Goal: Task Accomplishment & Management: Manage account settings

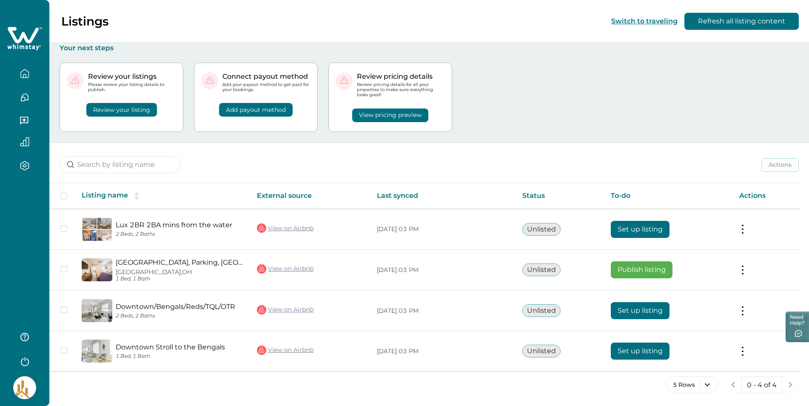
scroll to position [5, 0]
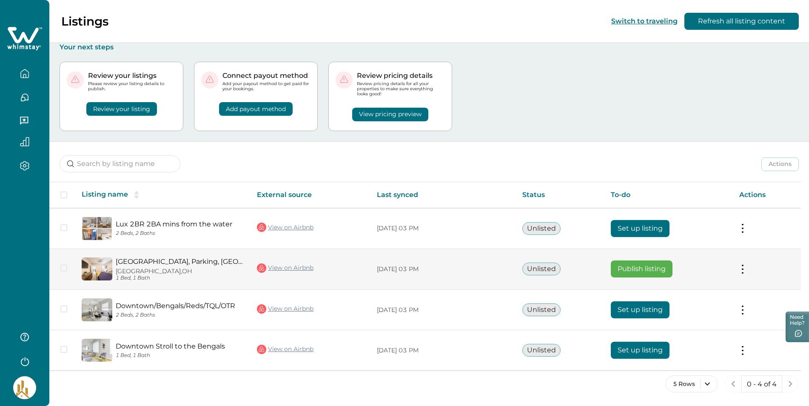
click at [63, 267] on span at bounding box center [63, 268] width 7 height 7
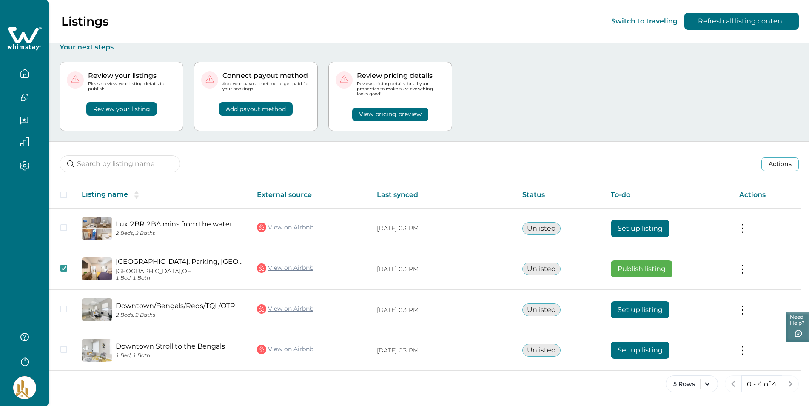
click at [380, 113] on button "View pricing preview" at bounding box center [390, 115] width 76 height 14
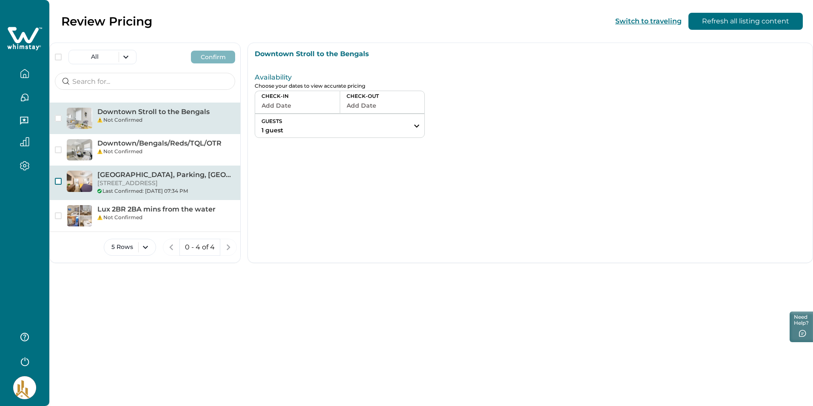
click at [58, 180] on span "button" at bounding box center [58, 181] width 7 height 7
click at [149, 173] on p "[GEOGRAPHIC_DATA], Parking, [GEOGRAPHIC_DATA]" at bounding box center [166, 175] width 138 height 9
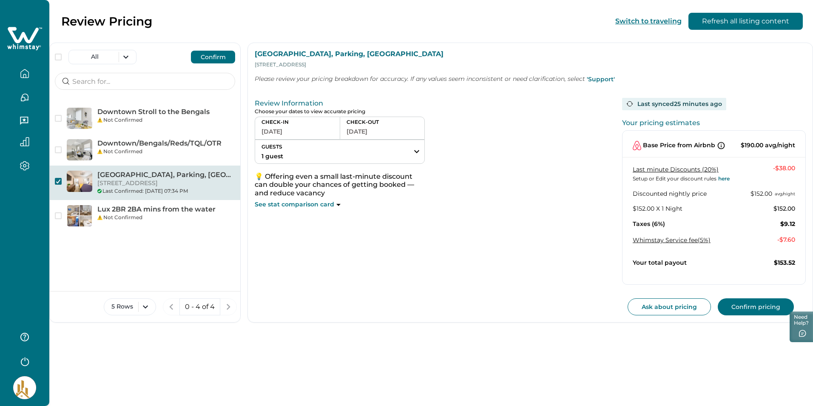
click at [647, 103] on div "Last synced 25 minutes ago" at bounding box center [674, 104] width 104 height 12
click at [627, 102] on icon at bounding box center [630, 103] width 7 height 7
click at [23, 72] on icon "button" at bounding box center [24, 73] width 9 height 9
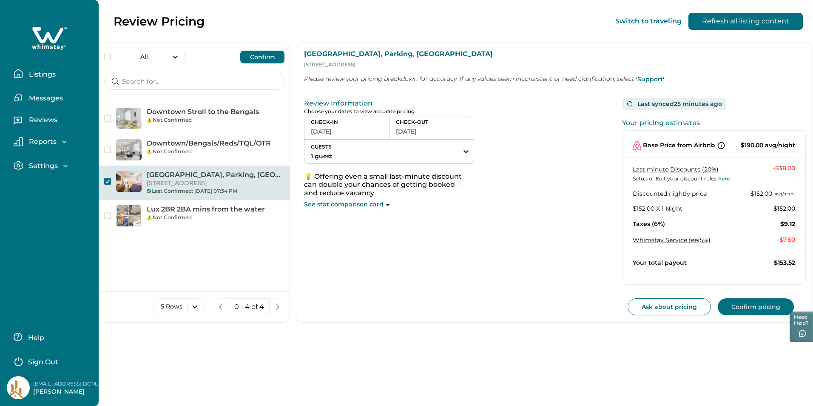
click at [37, 75] on p "Listings" at bounding box center [40, 74] width 29 height 9
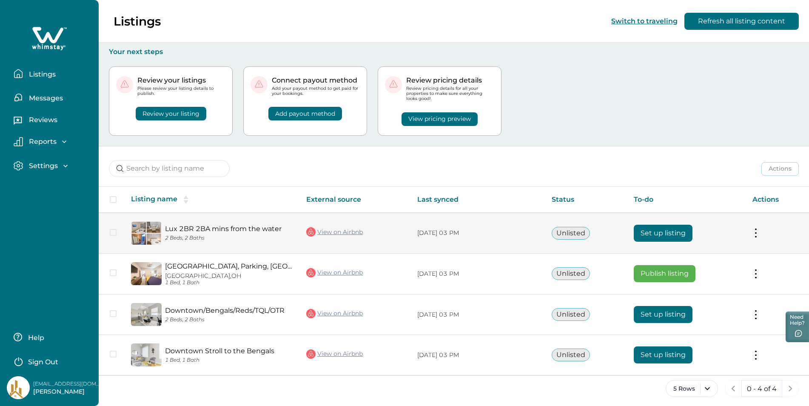
click at [114, 232] on tr "Lux 2BR 2BA mins from the water 2 Beds, 2 Baths View on Airbnb [DATE] 03 PM Unl…" at bounding box center [454, 233] width 710 height 41
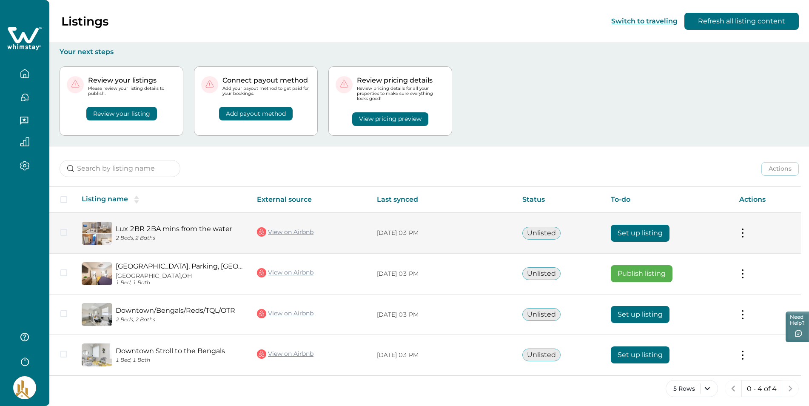
click at [65, 233] on span at bounding box center [63, 232] width 7 height 7
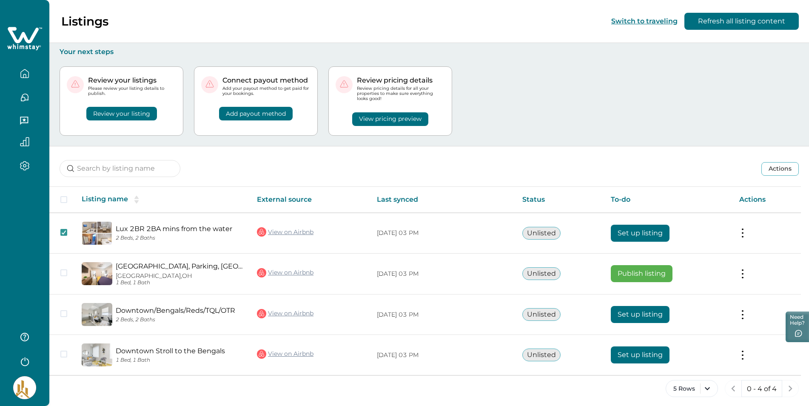
click at [385, 121] on button "View pricing preview" at bounding box center [390, 119] width 76 height 14
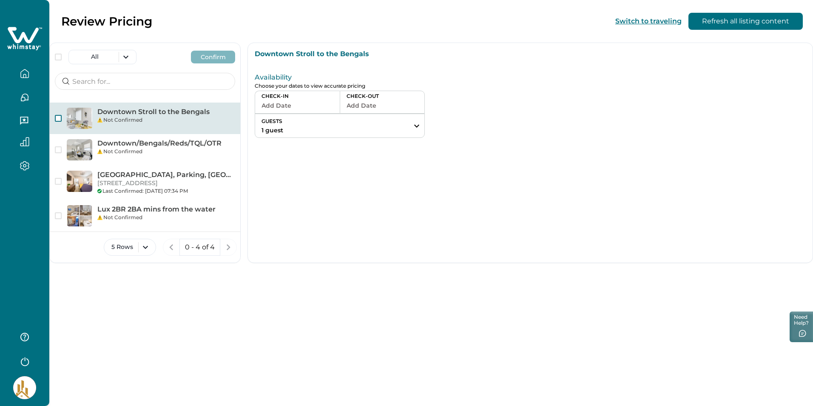
click at [60, 117] on span "button" at bounding box center [58, 118] width 7 height 7
click at [62, 120] on div at bounding box center [73, 118] width 37 height 21
click at [61, 116] on span "button" at bounding box center [58, 118] width 7 height 7
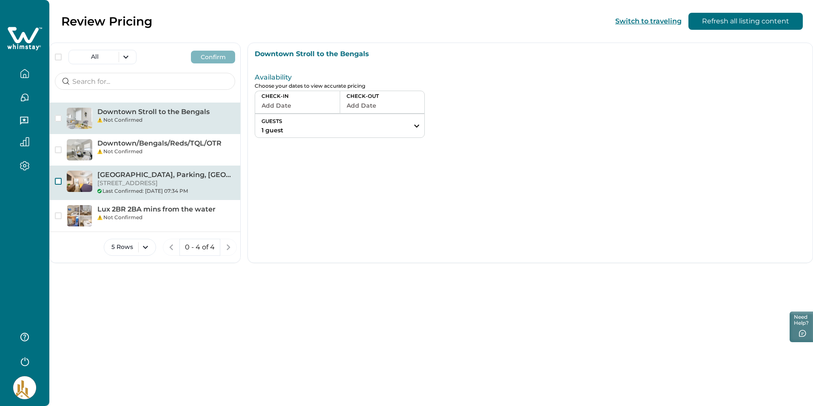
click at [59, 181] on span "button" at bounding box center [58, 181] width 7 height 7
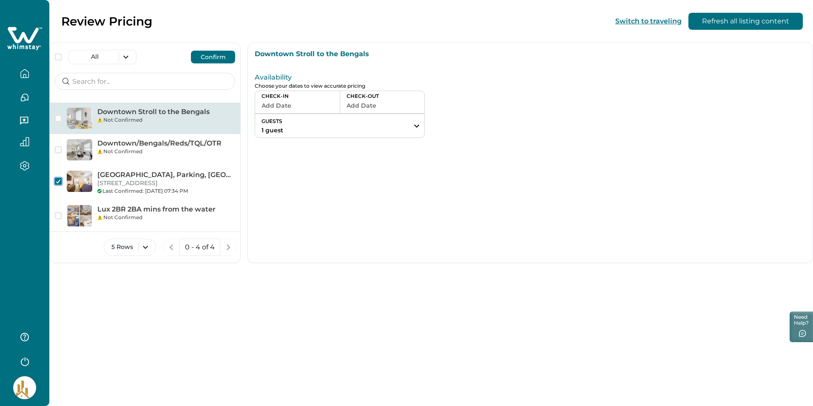
click at [310, 56] on p "Downtown Stroll to the Bengals" at bounding box center [530, 54] width 551 height 9
click at [23, 73] on icon "button" at bounding box center [24, 73] width 9 height 9
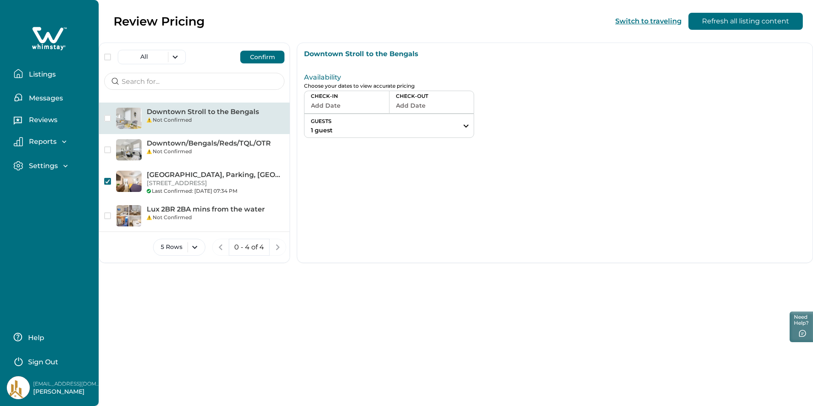
click at [48, 79] on button "Listings" at bounding box center [53, 73] width 78 height 17
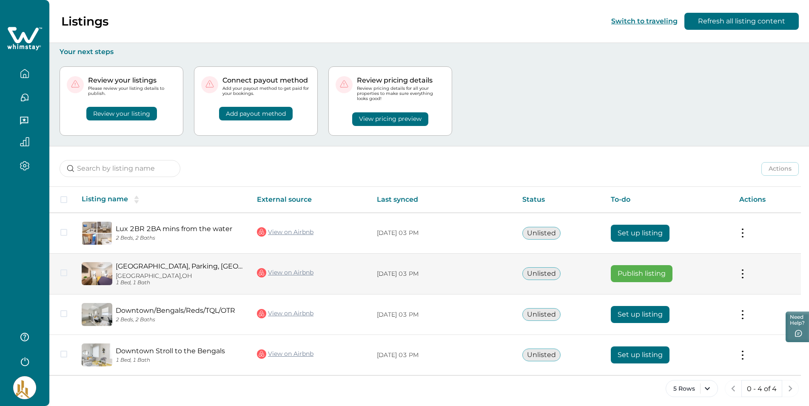
click at [116, 273] on tr "[GEOGRAPHIC_DATA], [GEOGRAPHIC_DATA] [GEOGRAPHIC_DATA], [GEOGRAPHIC_DATA] 1 Bed…" at bounding box center [425, 273] width 752 height 41
click at [746, 275] on button at bounding box center [742, 273] width 7 height 9
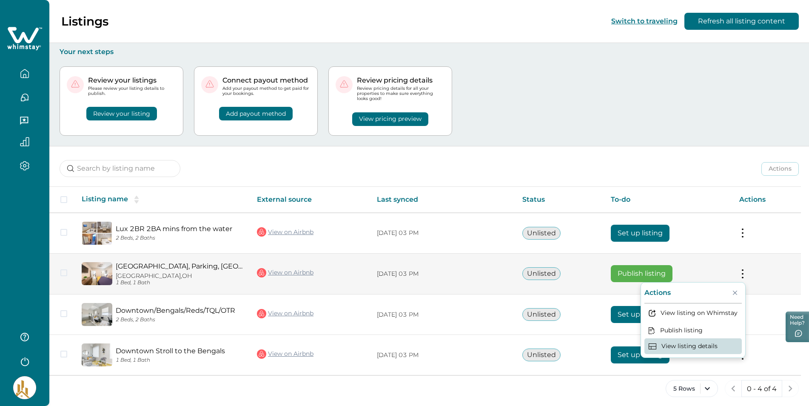
click at [692, 350] on button "View listing details" at bounding box center [692, 346] width 97 height 16
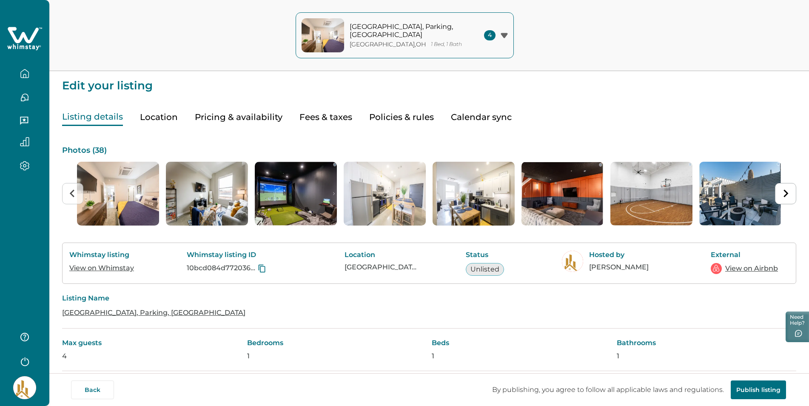
click at [325, 116] on button "Fees & taxes" at bounding box center [325, 116] width 53 height 17
type input "150"
type input "6"
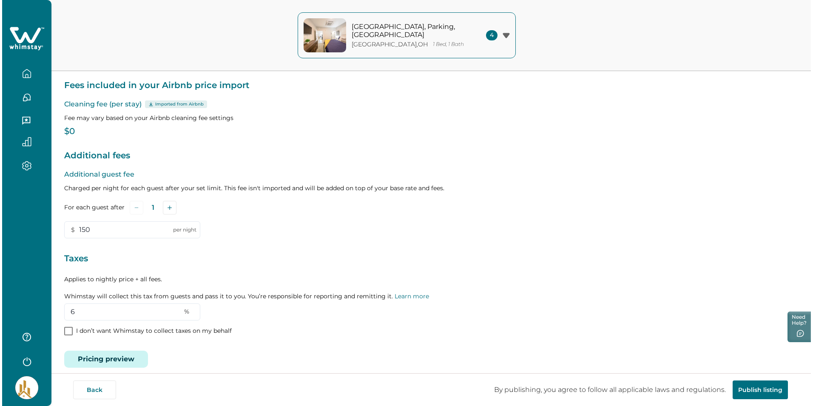
scroll to position [70, 0]
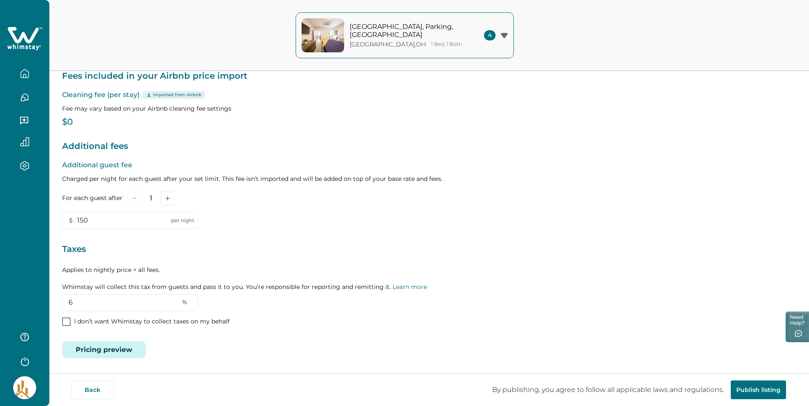
click at [115, 352] on button "Pricing preview" at bounding box center [104, 349] width 84 height 17
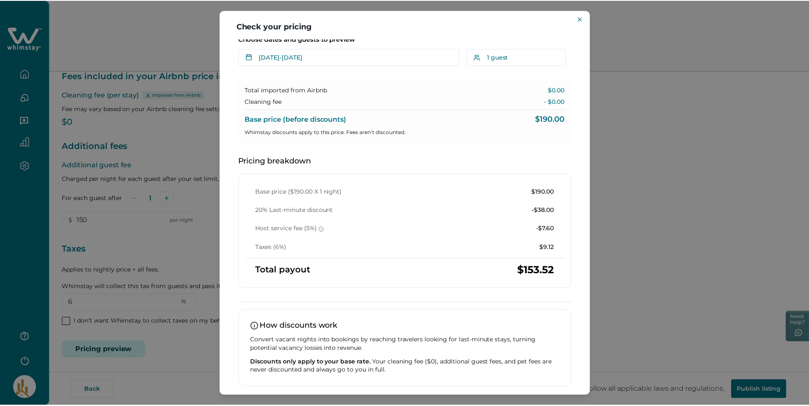
scroll to position [0, 0]
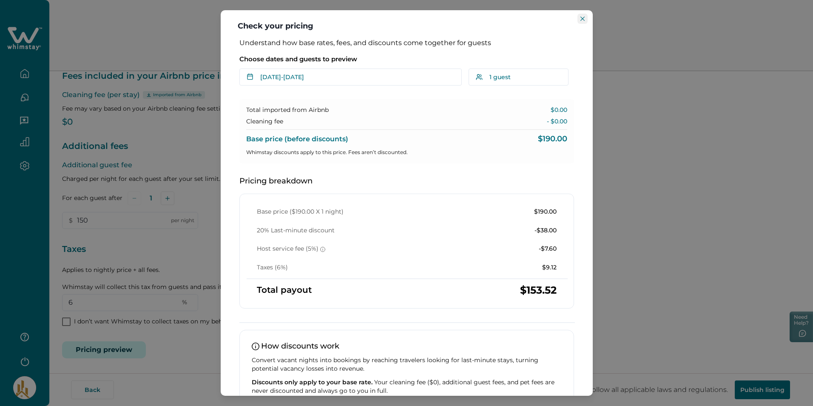
click at [583, 19] on icon "Close" at bounding box center [583, 19] width 4 height 4
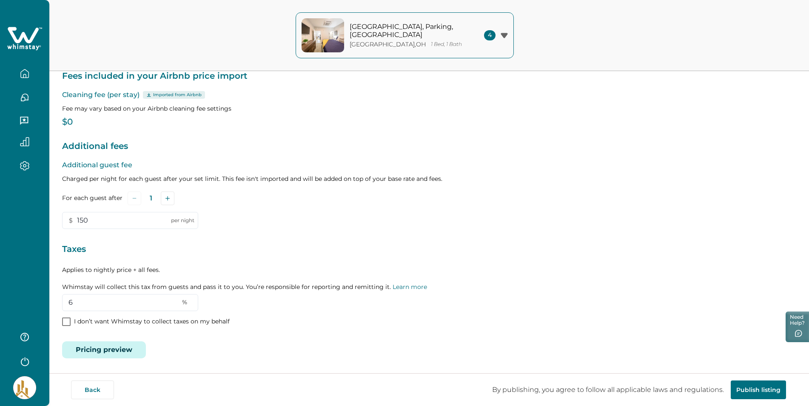
click at [24, 361] on icon "button" at bounding box center [24, 360] width 13 height 13
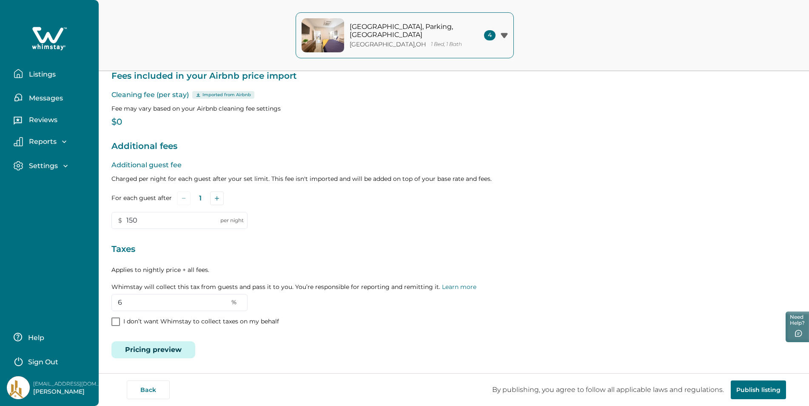
click at [36, 361] on p "Sign Out" at bounding box center [43, 362] width 30 height 9
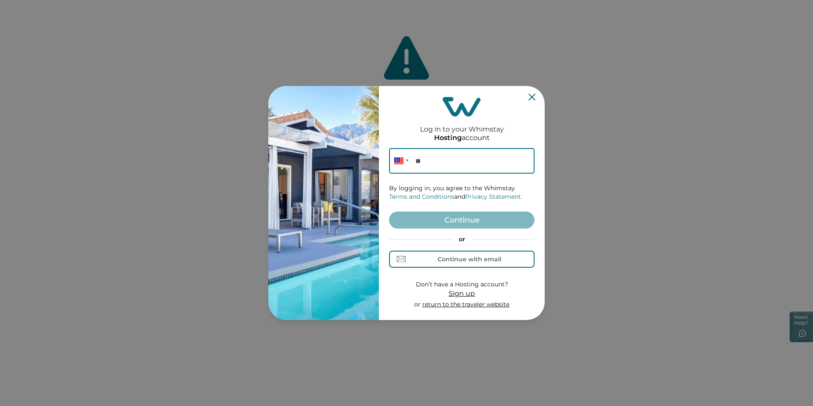
click at [438, 162] on input "**" at bounding box center [461, 161] width 145 height 26
click at [448, 258] on div "Continue with email" at bounding box center [470, 259] width 64 height 7
click at [427, 161] on input at bounding box center [461, 161] width 145 height 26
type input "[EMAIL_ADDRESS][DOMAIN_NAME]"
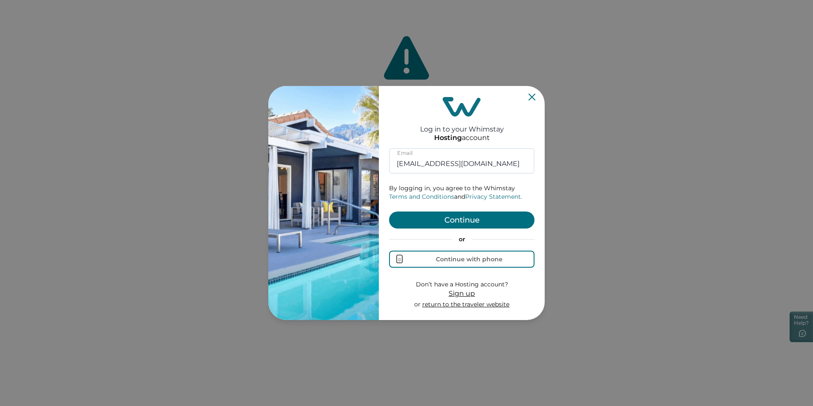
click at [447, 217] on button "Continue" at bounding box center [461, 219] width 145 height 17
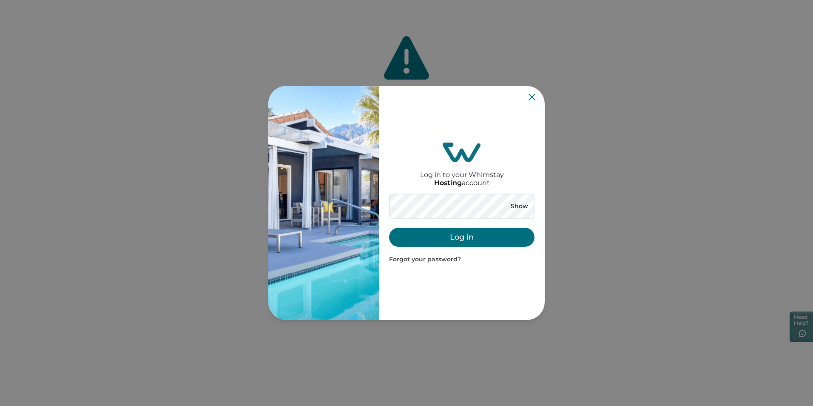
click at [445, 234] on button "Log in" at bounding box center [461, 237] width 145 height 19
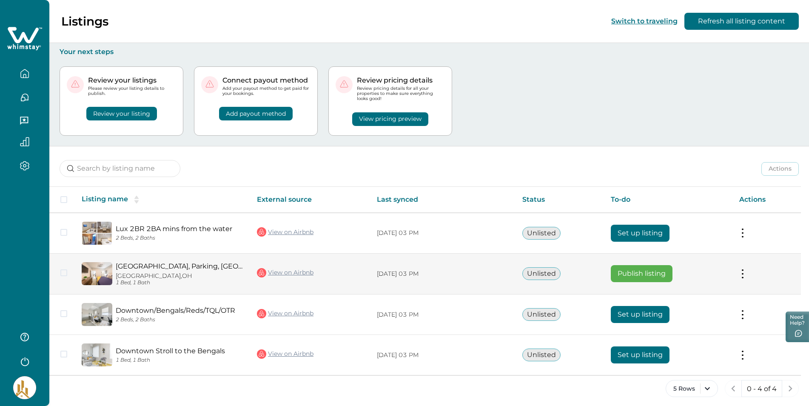
click at [63, 276] on span at bounding box center [63, 272] width 7 height 7
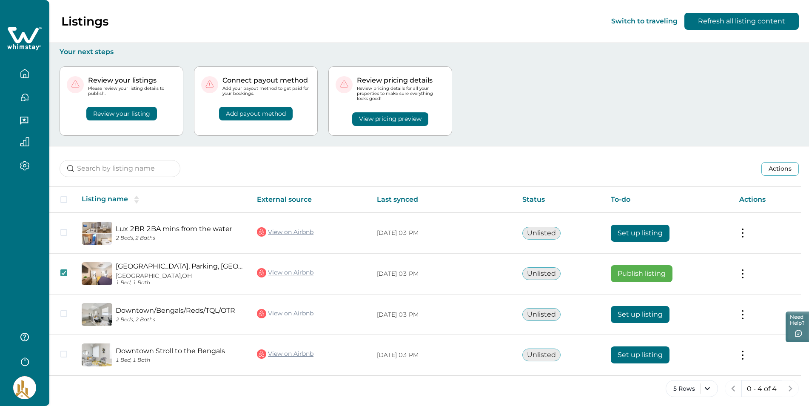
click at [404, 118] on button "View pricing preview" at bounding box center [390, 119] width 76 height 14
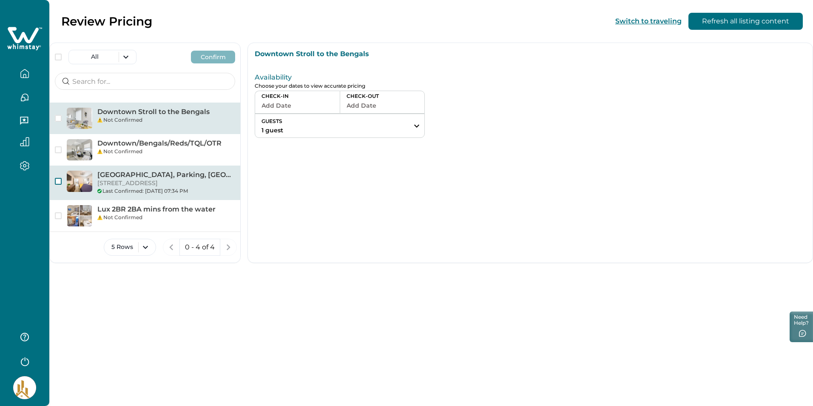
click at [58, 181] on span "button" at bounding box center [58, 181] width 7 height 7
click at [137, 175] on p "[GEOGRAPHIC_DATA], Parking, [GEOGRAPHIC_DATA]" at bounding box center [166, 175] width 138 height 9
